Goal: Entertainment & Leisure: Consume media (video, audio)

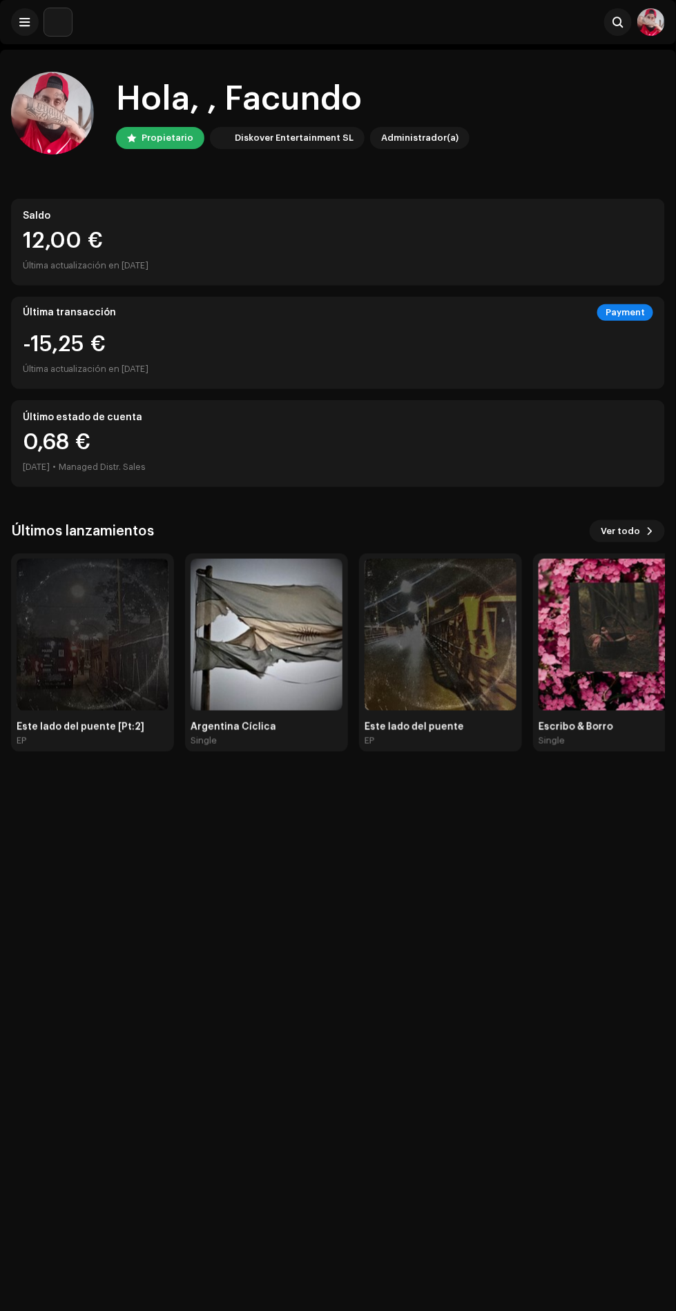
click at [139, 645] on img at bounding box center [93, 635] width 152 height 152
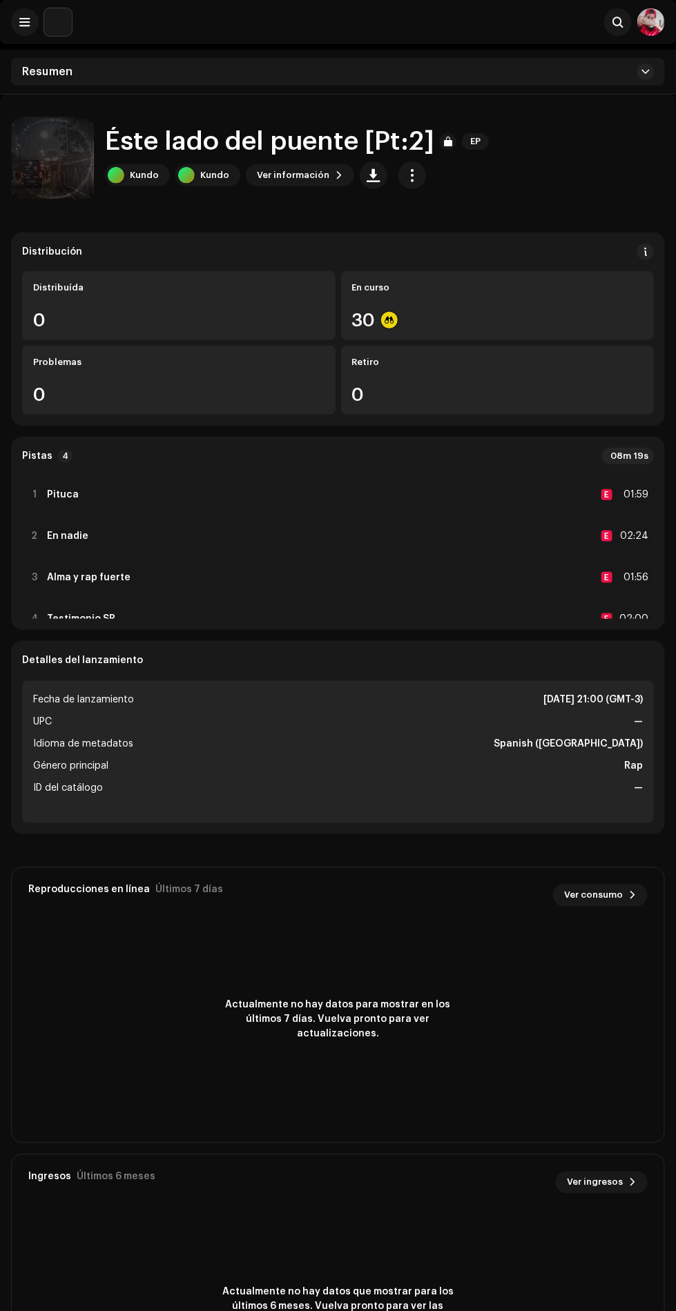
click at [576, 494] on div "1 Pituca E 01:59" at bounding box center [338, 495] width 632 height 39
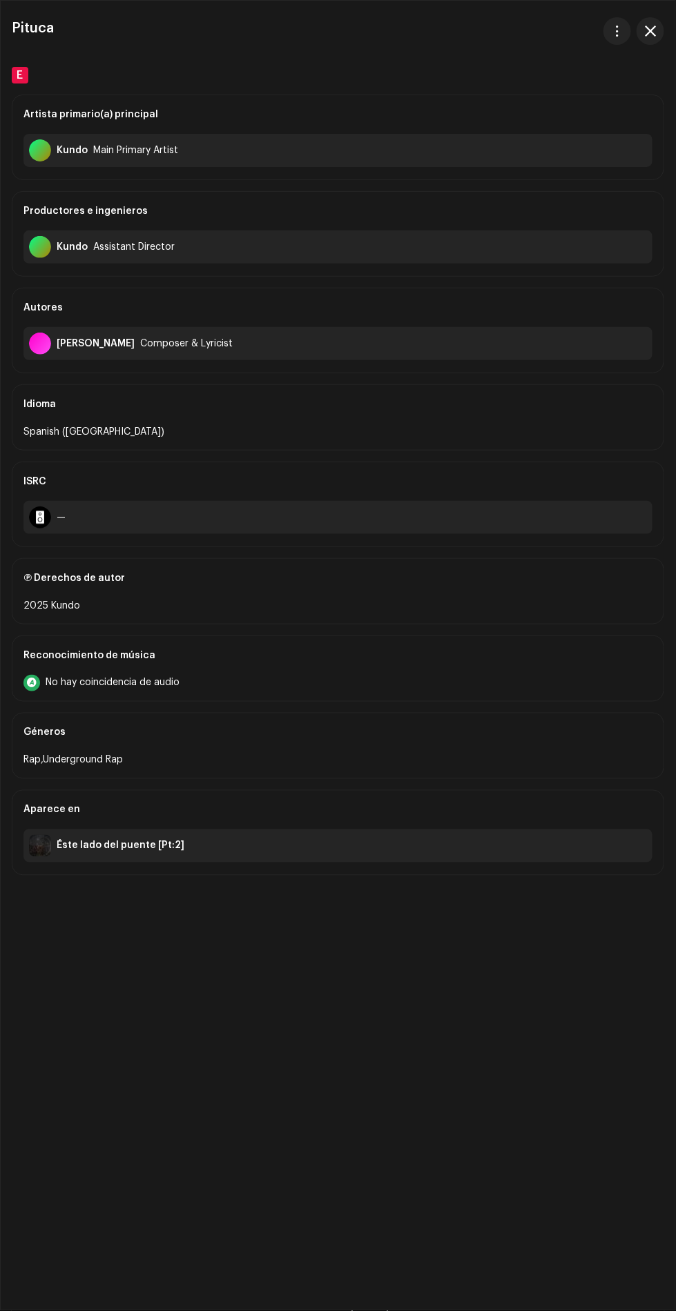
click at [650, 30] on span "button" at bounding box center [650, 31] width 11 height 11
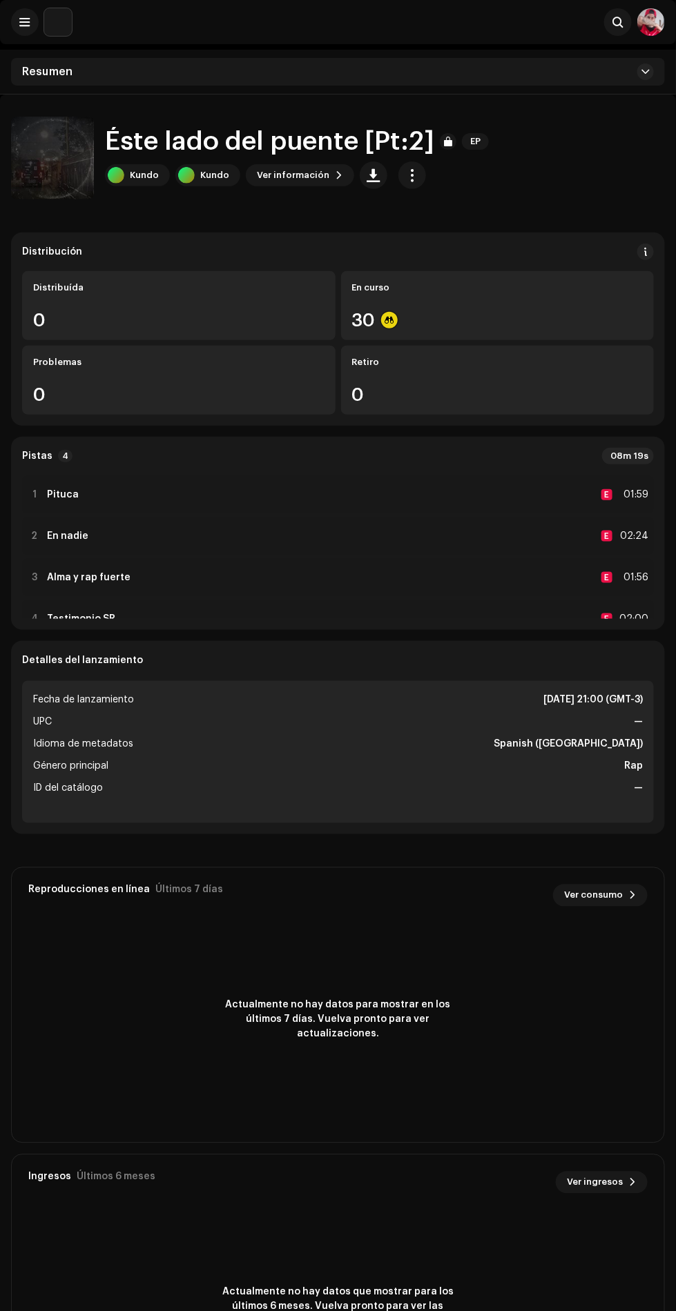
click at [300, 587] on div "3 Alma y rap fuerte E 01:56" at bounding box center [338, 577] width 632 height 39
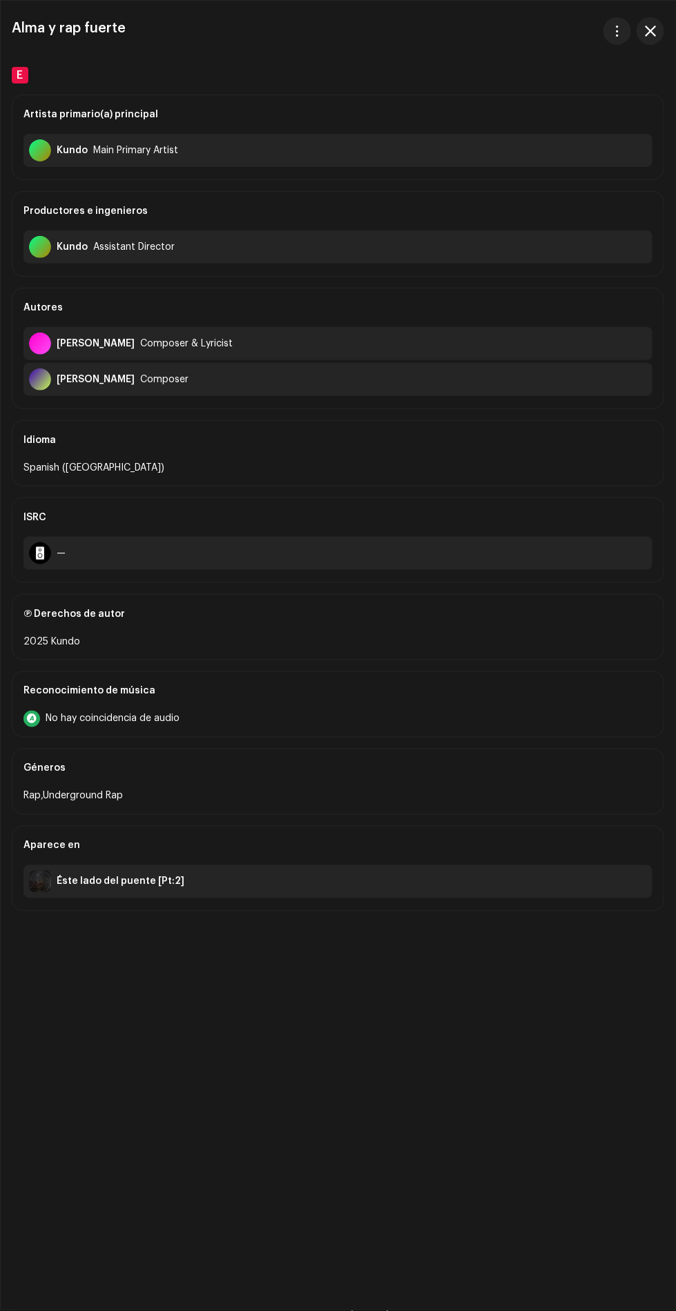
click at [645, 68] on div "E" at bounding box center [338, 75] width 652 height 17
click at [648, 30] on span "button" at bounding box center [650, 31] width 11 height 11
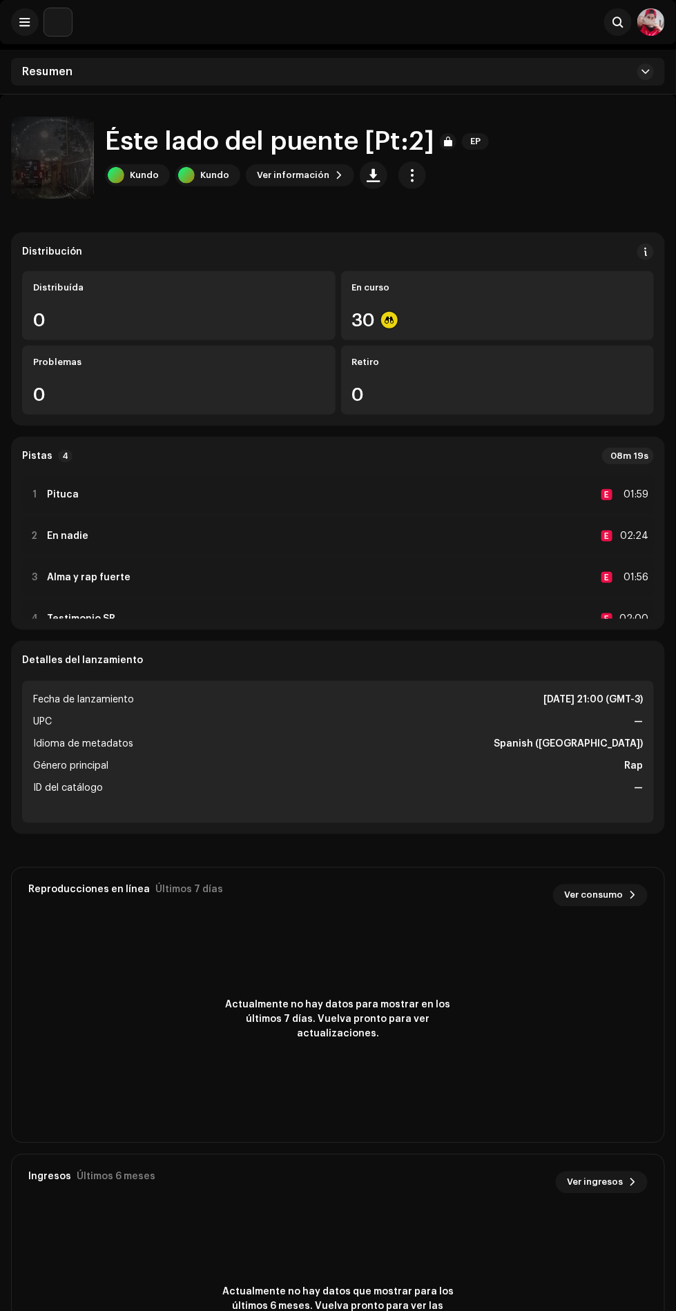
scroll to position [30, 0]
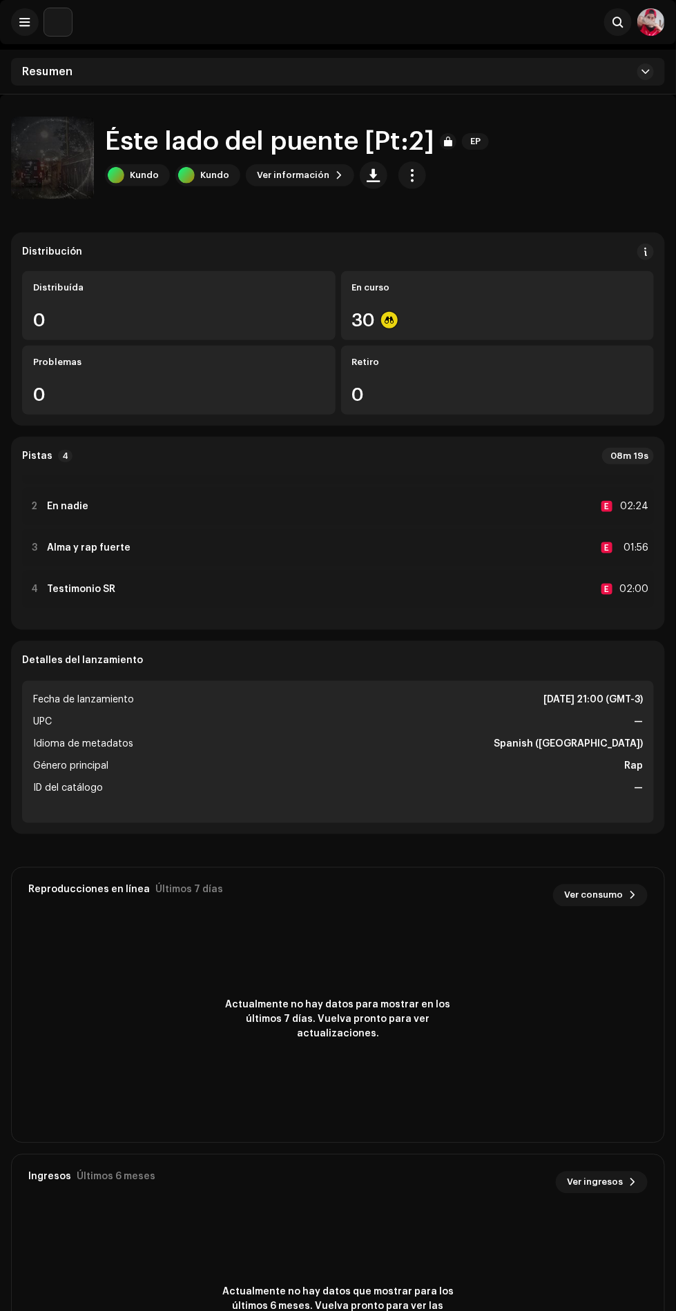
click at [296, 582] on div "4 Testimonio SR E 02:00" at bounding box center [338, 589] width 632 height 39
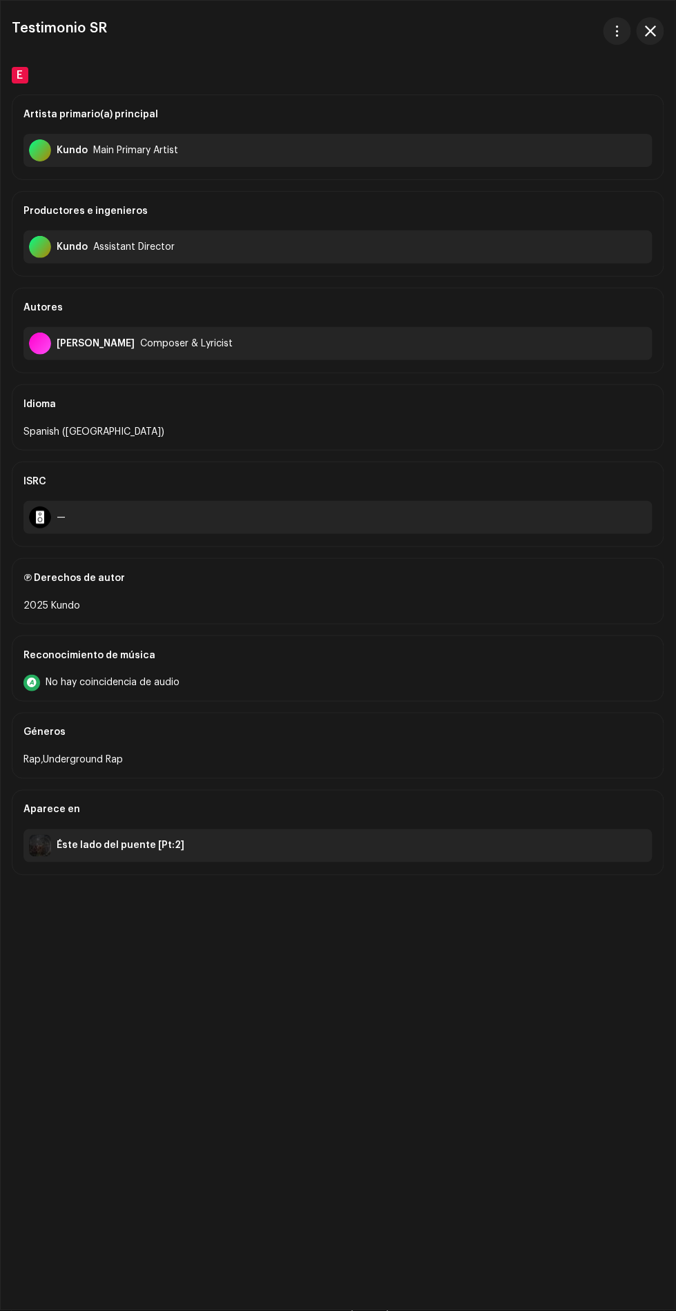
click at [650, 30] on span "button" at bounding box center [650, 31] width 11 height 11
